Goal: Information Seeking & Learning: Learn about a topic

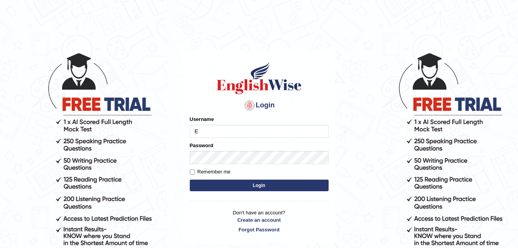
type input "EmilyLorie"
click at [216, 152] on form "Please fix the following errors: Username EmilyLorie Password Remember me Login" at bounding box center [259, 154] width 139 height 78
click at [234, 184] on button "Login" at bounding box center [259, 185] width 139 height 12
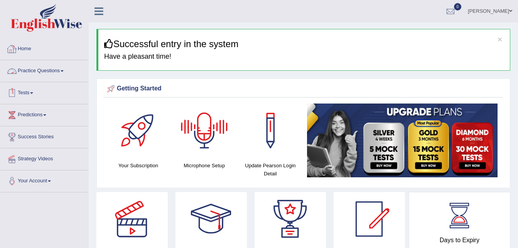
click at [60, 73] on link "Practice Questions" at bounding box center [44, 69] width 88 height 19
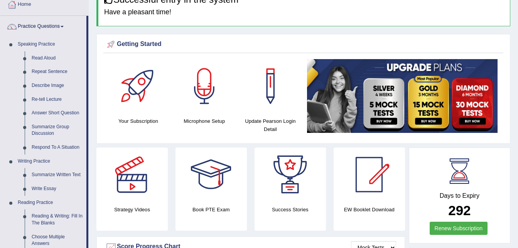
scroll to position [46, 0]
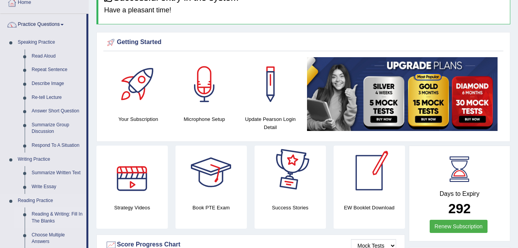
click at [41, 213] on link "Reading & Writing: Fill In The Blanks" at bounding box center [57, 217] width 58 height 20
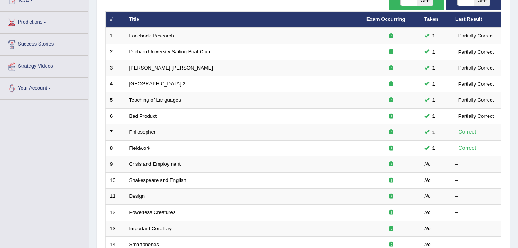
scroll to position [103, 0]
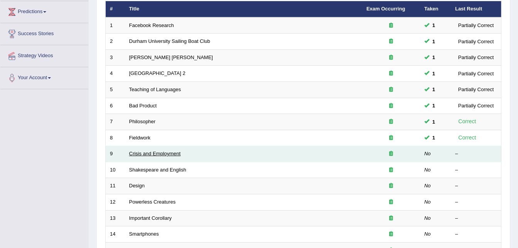
click at [145, 154] on link "Crisis and Employment" at bounding box center [155, 153] width 52 height 6
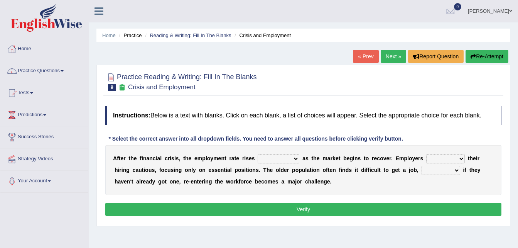
click at [275, 160] on select "normally conversely strenuously sharply" at bounding box center [279, 158] width 42 height 9
select select "strenuously"
click at [258, 154] on select "normally conversely strenuously sharply" at bounding box center [279, 158] width 42 height 9
click at [266, 159] on select "normally conversely strenuously sharply" at bounding box center [279, 158] width 42 height 9
click at [261, 158] on select "normally conversely strenuously sharply" at bounding box center [279, 158] width 42 height 9
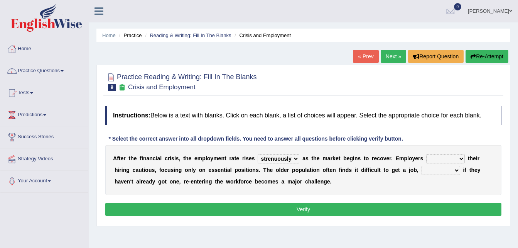
select select "conversely"
click at [258, 154] on select "normally conversely strenuously sharply" at bounding box center [279, 158] width 42 height 9
click at [426, 160] on select "keeping kept keep are kept" at bounding box center [445, 158] width 39 height 9
select select "keep"
click at [426, 154] on select "keeping kept keep are kept" at bounding box center [445, 158] width 39 height 9
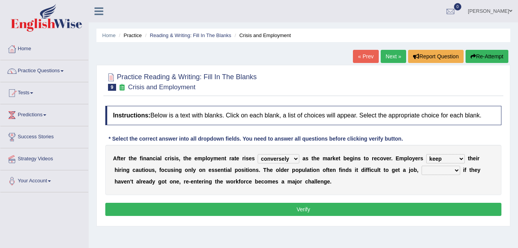
click at [422, 170] on select "although while then because" at bounding box center [441, 169] width 39 height 9
